Goal: Transaction & Acquisition: Purchase product/service

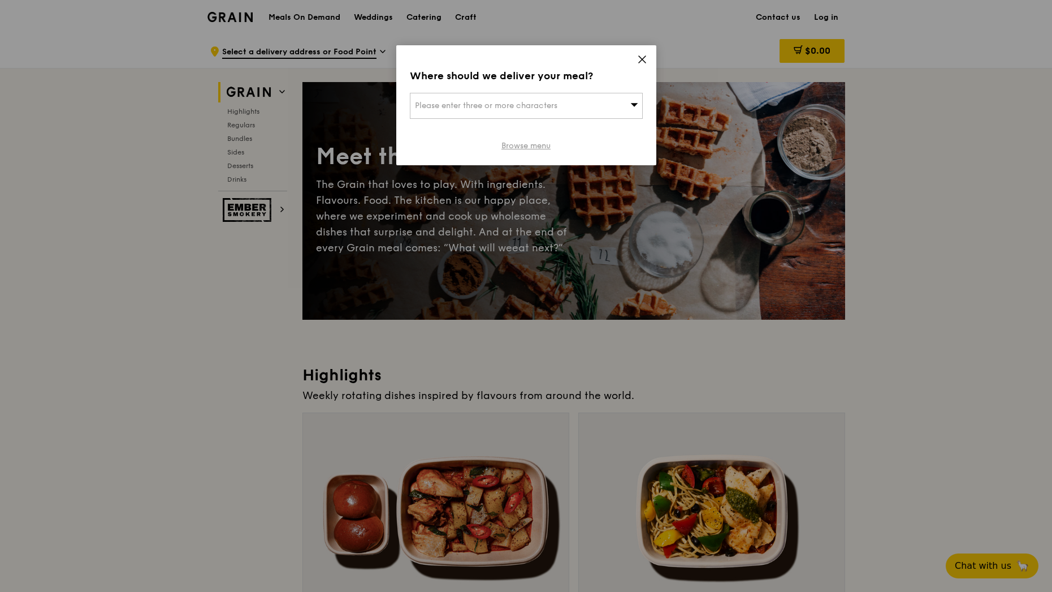
click at [524, 150] on link "Browse menu" at bounding box center [526, 145] width 49 height 11
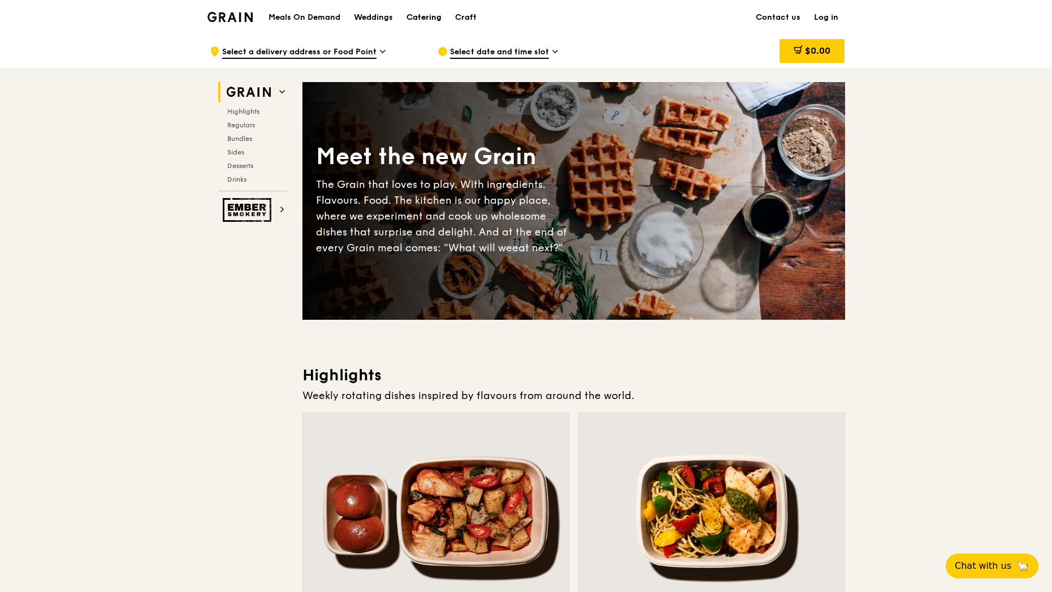
click at [433, 19] on div "Catering" at bounding box center [424, 18] width 35 height 34
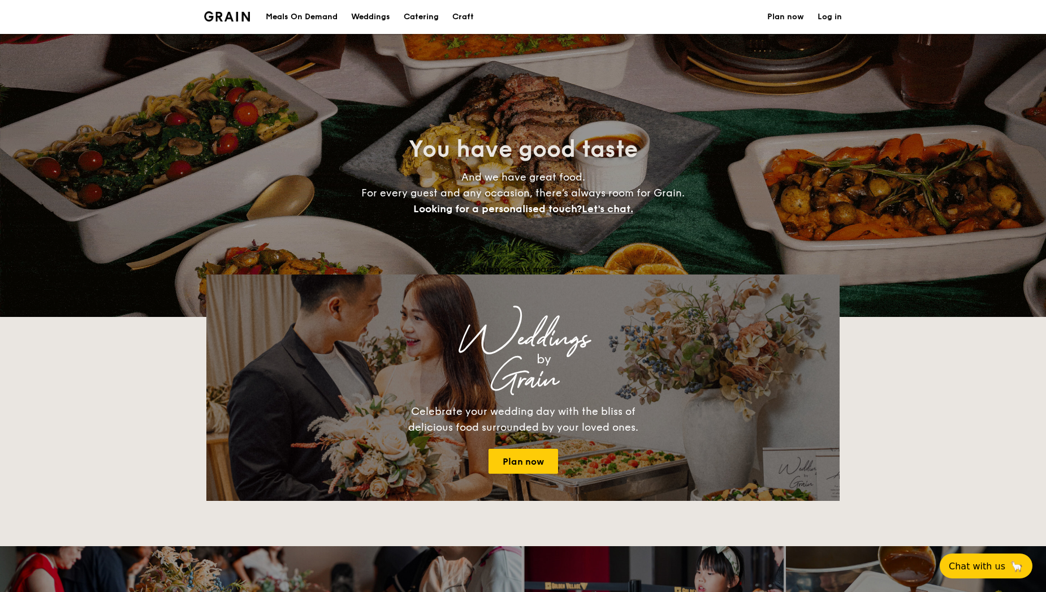
select select
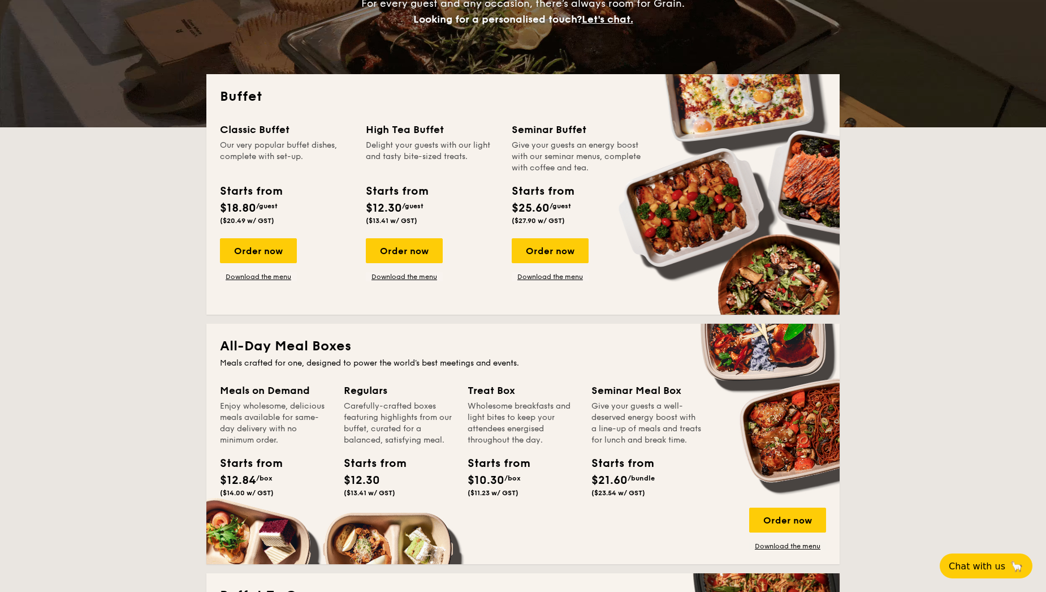
scroll to position [170, 0]
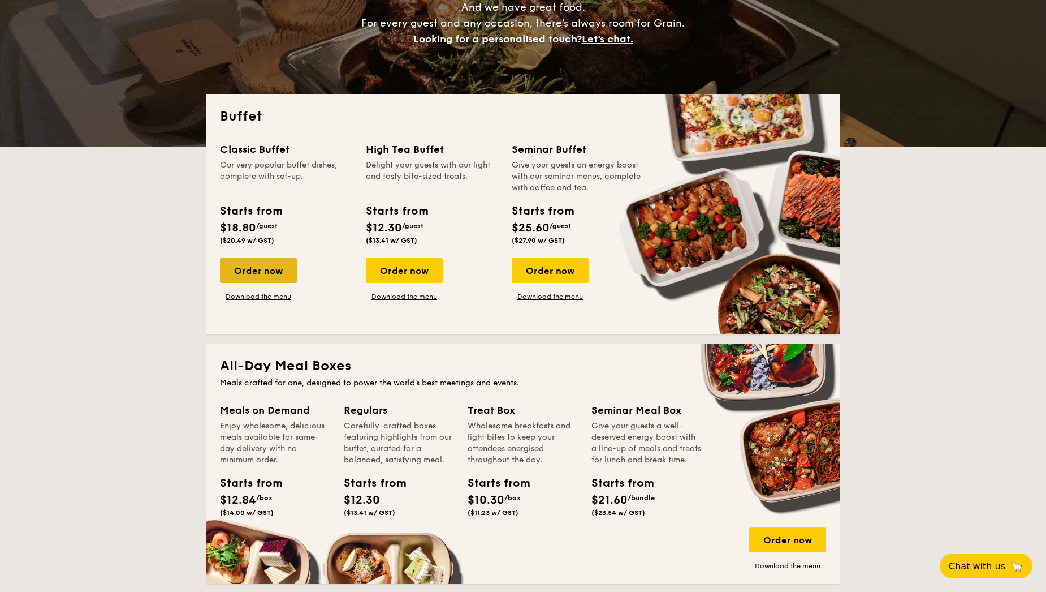
click at [257, 271] on div "Order now" at bounding box center [258, 270] width 77 height 25
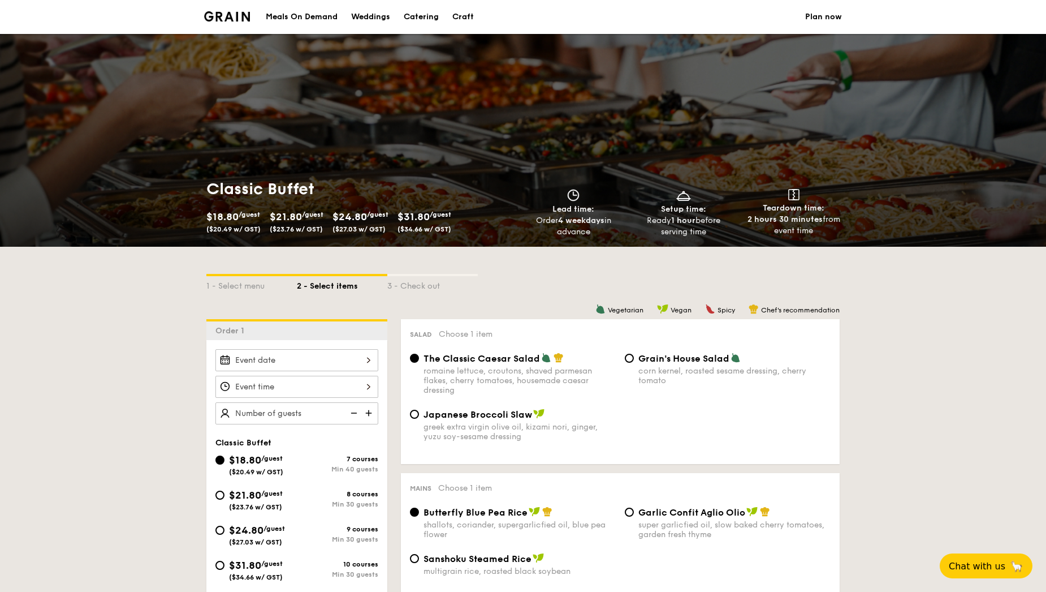
select select
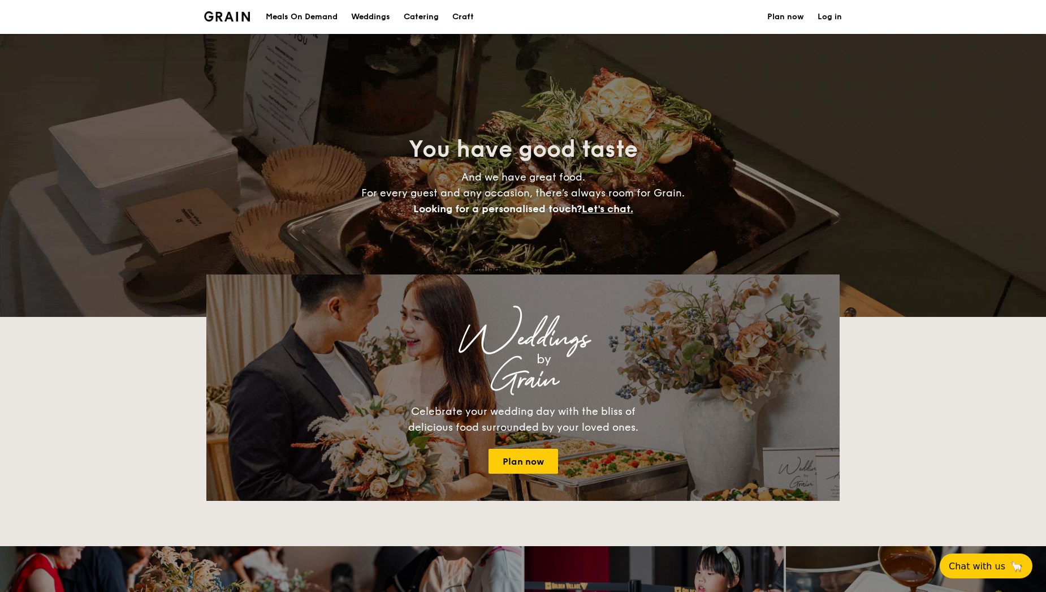
scroll to position [170, 0]
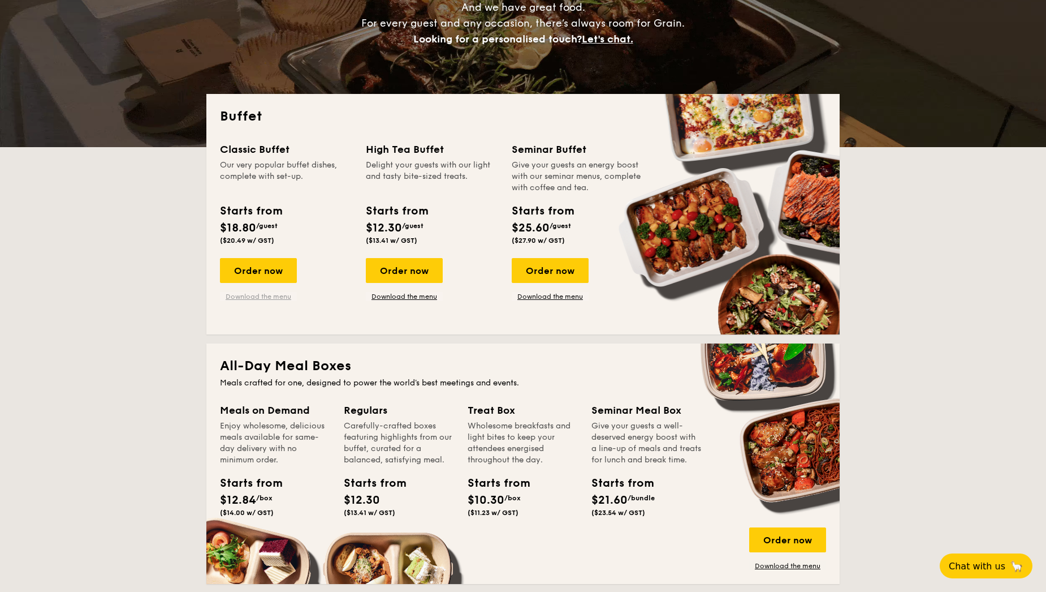
click at [283, 295] on link "Download the menu" at bounding box center [258, 296] width 77 height 9
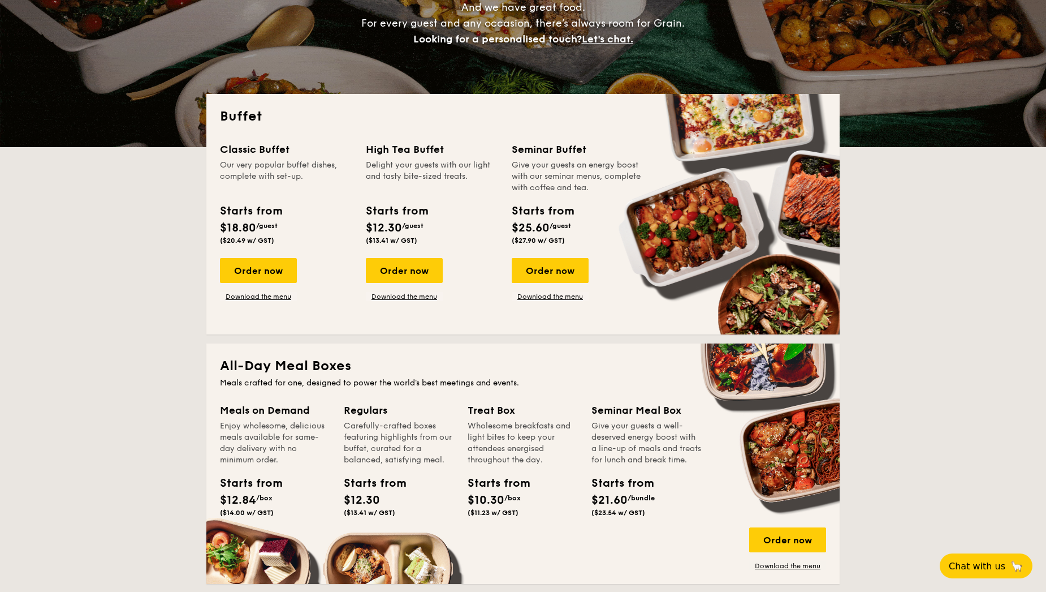
scroll to position [0, 0]
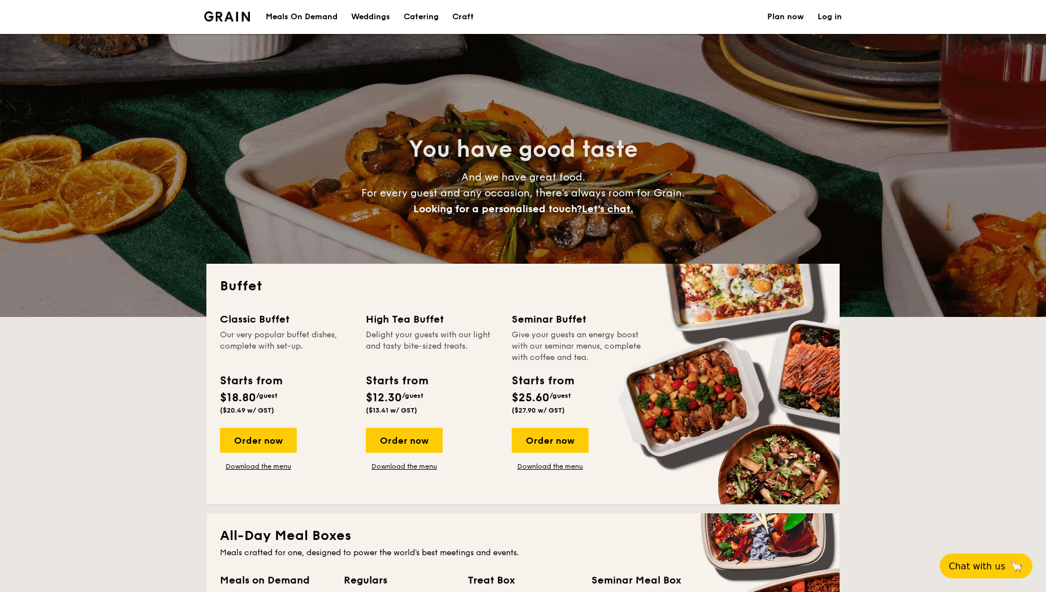
click at [427, 19] on h1 "Catering" at bounding box center [421, 17] width 35 height 34
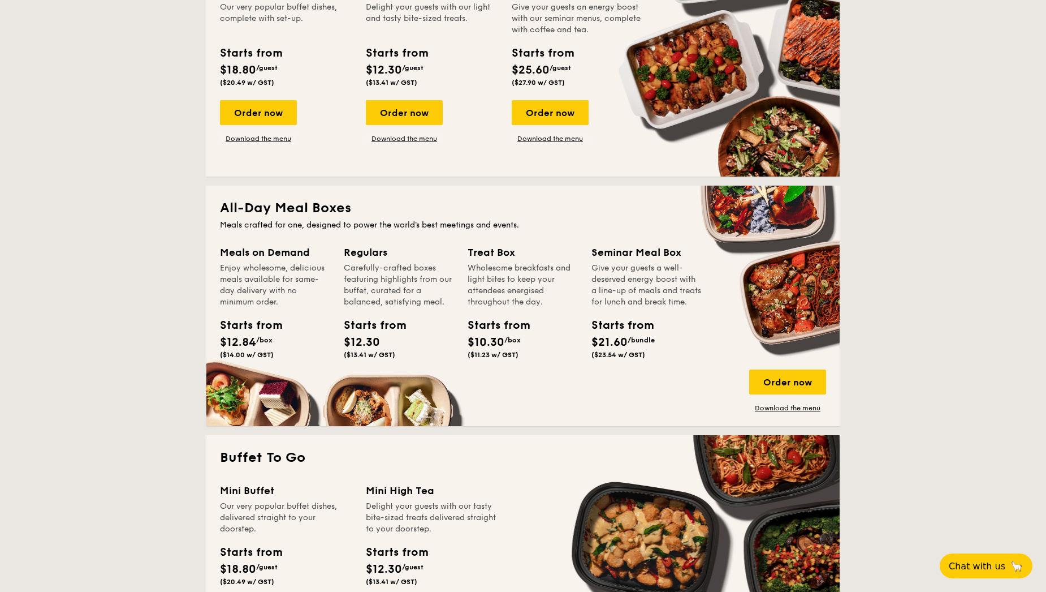
scroll to position [283, 0]
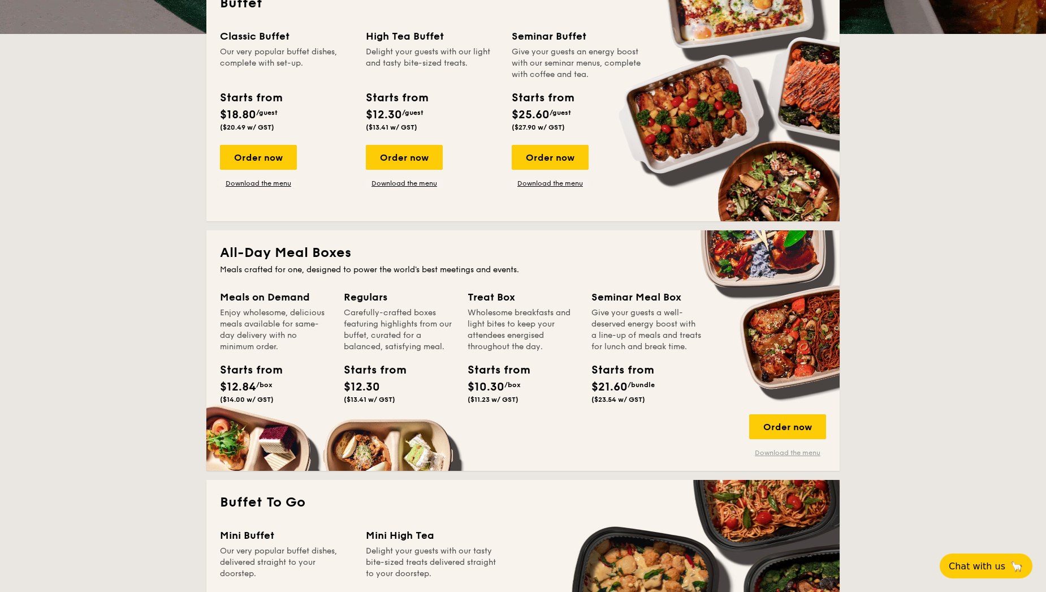
click at [764, 453] on link "Download the menu" at bounding box center [787, 452] width 77 height 9
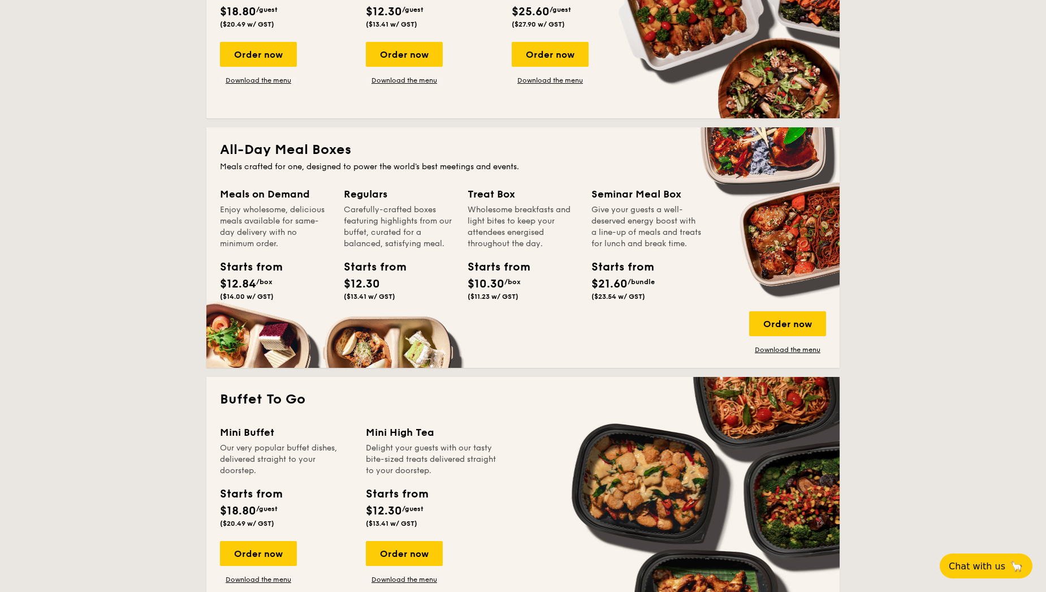
scroll to position [396, 0]
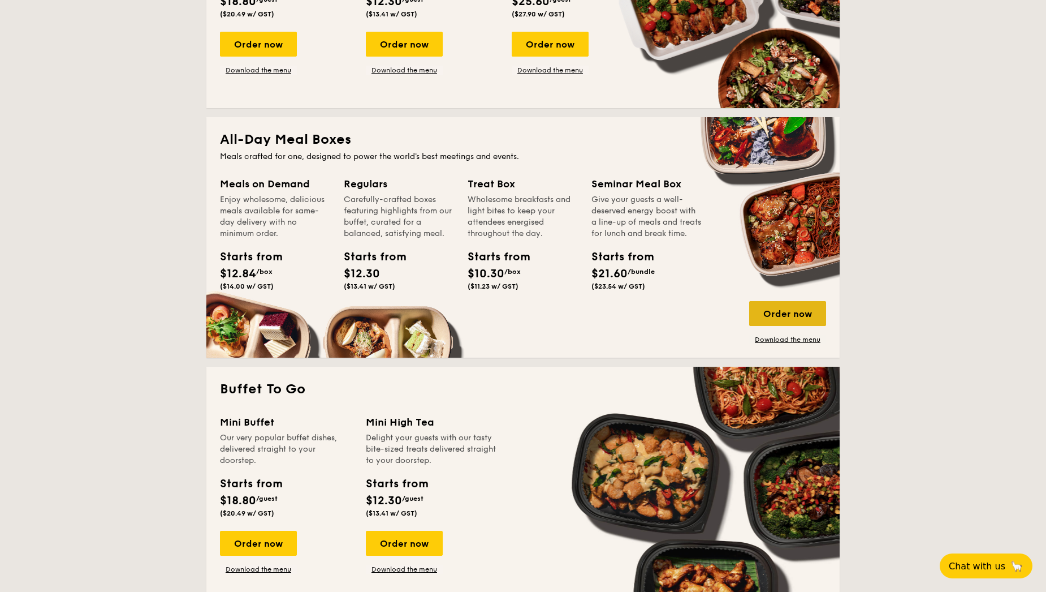
click at [772, 316] on div "Order now" at bounding box center [787, 313] width 77 height 25
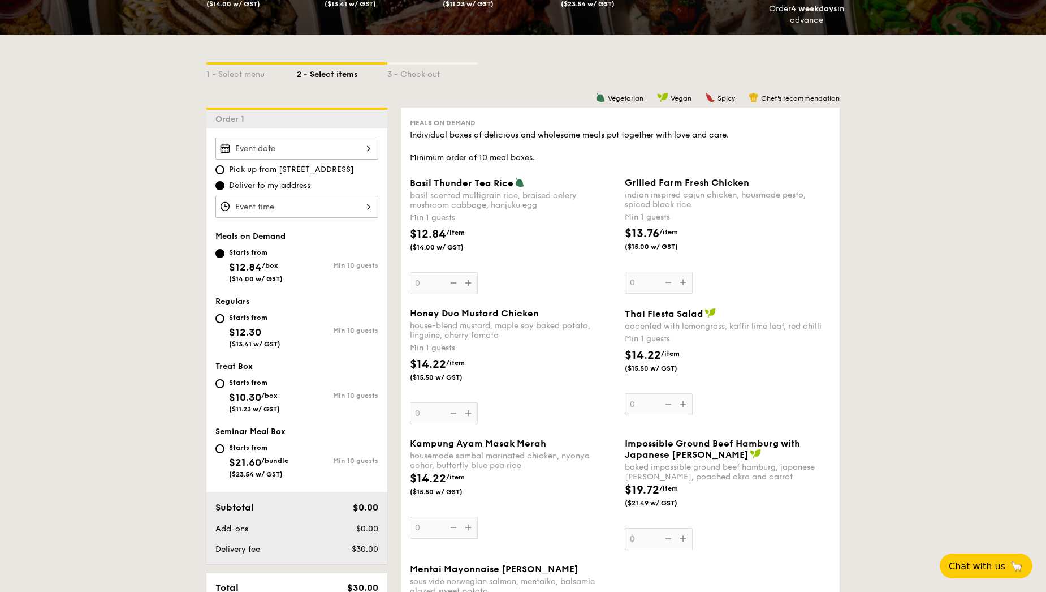
scroll to position [170, 0]
